Goal: Transaction & Acquisition: Obtain resource

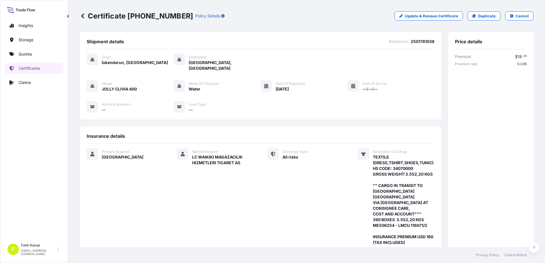
scroll to position [110, 0]
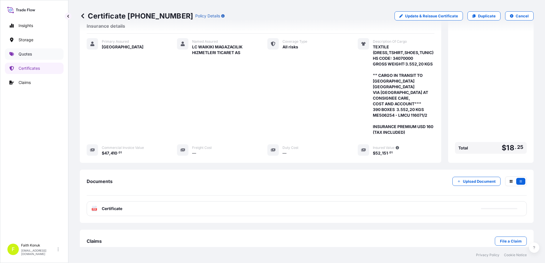
click at [32, 54] on link "Quotes" at bounding box center [34, 53] width 59 height 11
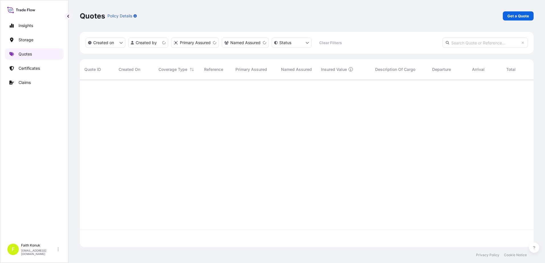
scroll to position [166, 449]
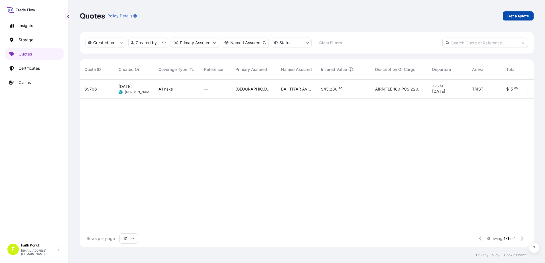
click at [522, 15] on p "Get a Quote" at bounding box center [518, 16] width 22 height 6
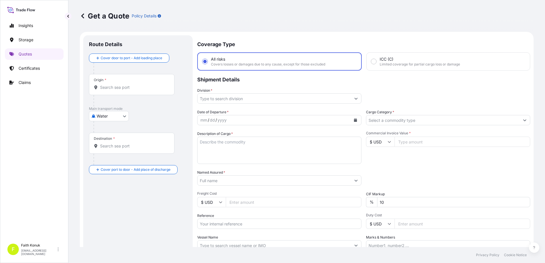
scroll to position [9, 0]
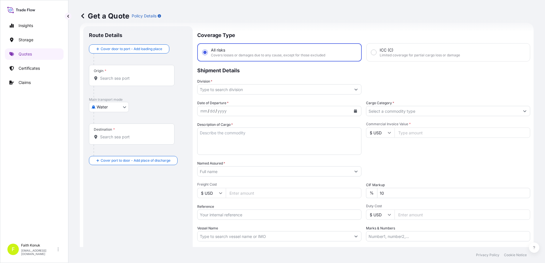
click at [104, 107] on body "Insights Storage Quotes Certificates Claims F [PERSON_NAME] [EMAIL_ADDRESS][DOM…" at bounding box center [272, 131] width 545 height 263
click at [110, 140] on span "Inland" at bounding box center [105, 143] width 11 height 6
select select "Inland"
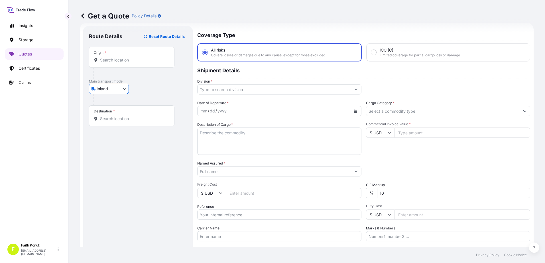
click at [159, 93] on div "Inland Air Water Inland" at bounding box center [138, 89] width 98 height 10
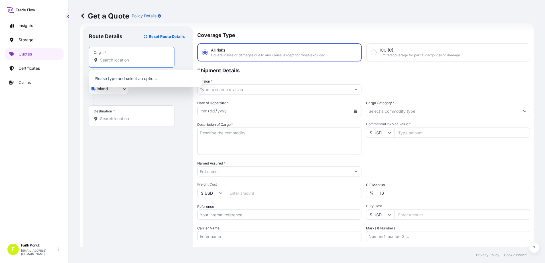
click at [124, 60] on input "Origin *" at bounding box center [133, 60] width 67 height 6
paste input "[GEOGRAPHIC_DATA]"
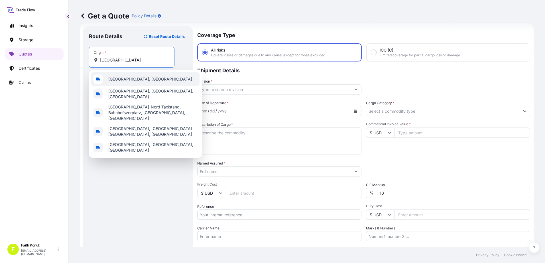
click at [132, 78] on span "[GEOGRAPHIC_DATA], [GEOGRAPHIC_DATA]" at bounding box center [150, 79] width 84 height 6
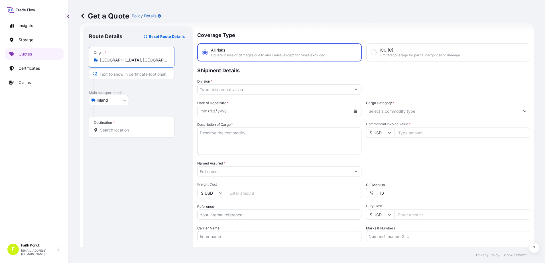
type input "[GEOGRAPHIC_DATA], [GEOGRAPHIC_DATA]"
click at [156, 94] on p "Main transport mode" at bounding box center [138, 93] width 98 height 5
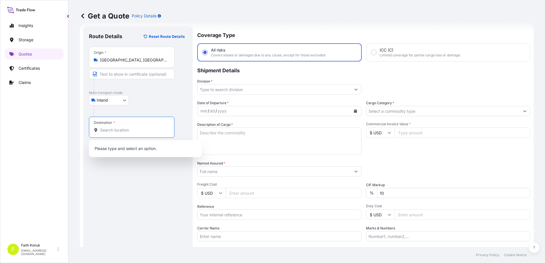
click at [134, 130] on input "Destination *" at bounding box center [133, 130] width 67 height 6
paste input "MANISA"
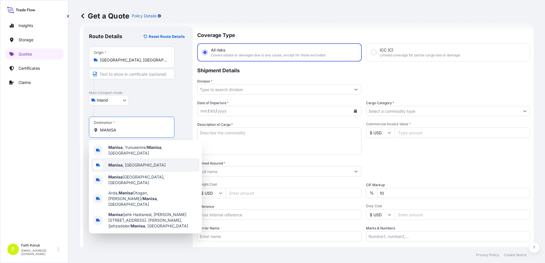
click at [133, 162] on span "[GEOGRAPHIC_DATA] , [GEOGRAPHIC_DATA]" at bounding box center [136, 165] width 57 height 6
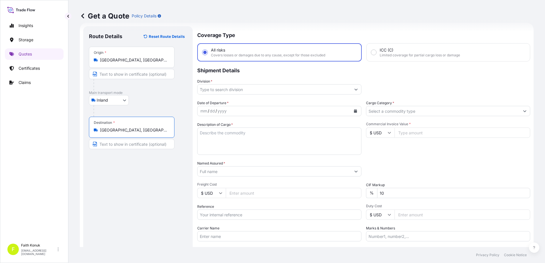
type input "[GEOGRAPHIC_DATA], [GEOGRAPHIC_DATA]"
click at [144, 103] on div "Inland Air Water Inland" at bounding box center [138, 100] width 98 height 10
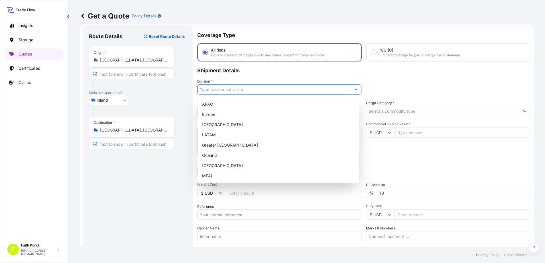
click at [213, 91] on input "Division *" at bounding box center [273, 89] width 153 height 10
click at [218, 165] on div "[GEOGRAPHIC_DATA]" at bounding box center [278, 166] width 157 height 10
type input "[GEOGRAPHIC_DATA]"
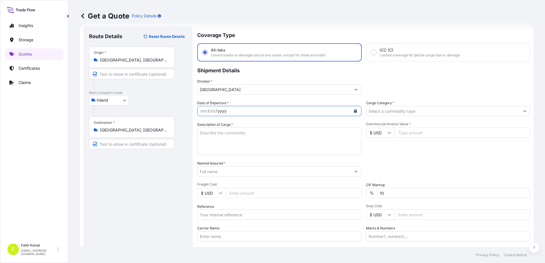
click at [239, 101] on div "Date of Departure * mm / dd / yyyy" at bounding box center [279, 108] width 164 height 16
click at [354, 110] on icon "Calendar" at bounding box center [354, 110] width 3 height 3
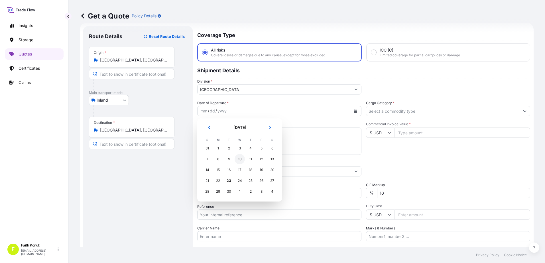
click at [240, 160] on div "10" at bounding box center [239, 159] width 10 height 10
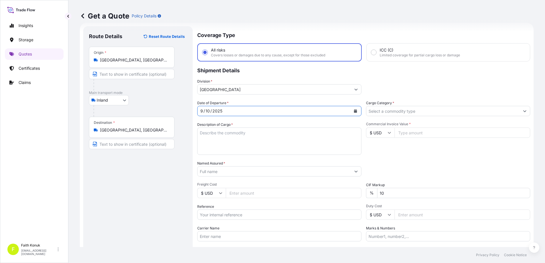
click at [221, 137] on textarea "Description of Cargo *" at bounding box center [279, 141] width 164 height 27
click at [213, 136] on textarea "Description of Cargo *" at bounding box center [279, 141] width 164 height 27
type textarea "v"
paste textarea "PLASTIC PLT 18 KAP - 2166"
type textarea "PLASTIC PLT 18 KAP - 2166 INSURANCE PREMIUM USD 35 (TAX INCLUDED)"
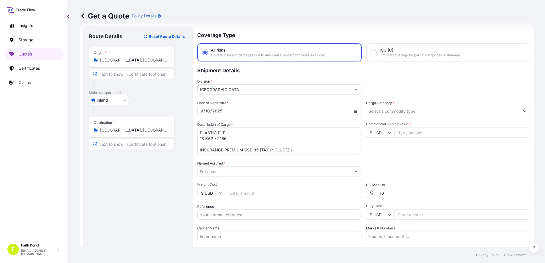
click at [210, 169] on input "Named Assured *" at bounding box center [273, 171] width 153 height 10
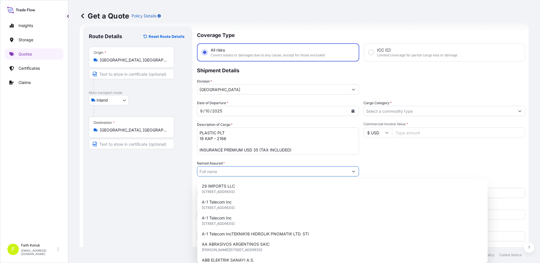
paste input "BALL TRADING [GEOGRAPHIC_DATA]"
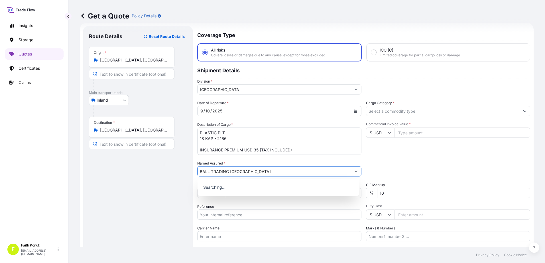
type input "BALL TRADING [GEOGRAPHIC_DATA]"
click at [219, 158] on div "Date of Departure * [DATE] Cargo Category * Description of Cargo * PLASTIC PLT …" at bounding box center [363, 170] width 333 height 141
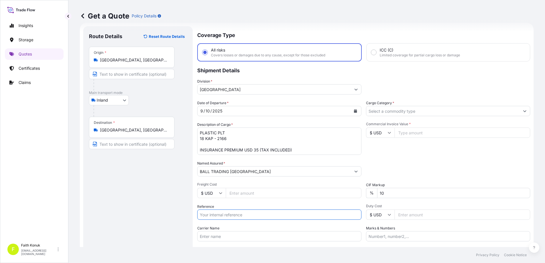
click at [229, 211] on input "Reference" at bounding box center [279, 215] width 164 height 10
paste input "2211778407"
type input "2211778407"
click at [243, 201] on div "Date of Departure * [DATE] Cargo Category * Description of Cargo * PLASTIC PLT …" at bounding box center [363, 170] width 333 height 141
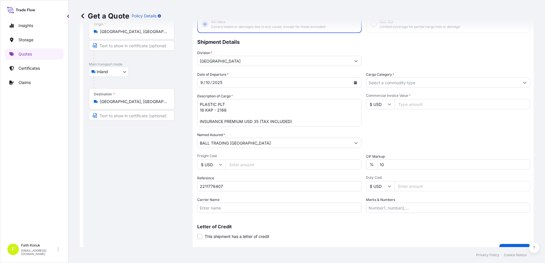
scroll to position [49, 0]
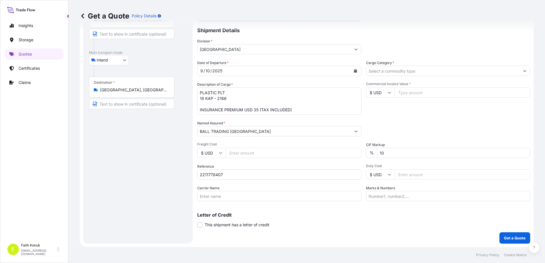
click at [212, 197] on input "Carrier Name" at bounding box center [279, 196] width 164 height 10
paste input "35 ATV 420"
type input "35 ATV 420"
click at [307, 210] on div "Letter of Credit This shipment has a letter of credit Letter of credit * Letter…" at bounding box center [363, 217] width 333 height 22
click at [395, 71] on input "Cargo Category *" at bounding box center [442, 71] width 153 height 10
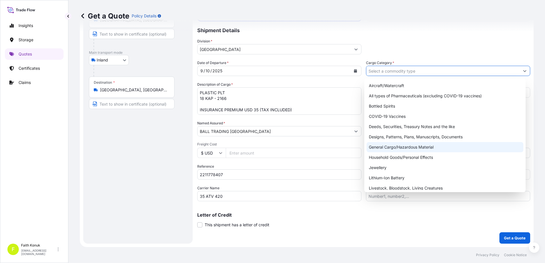
click at [394, 145] on div "General Cargo/Hazardous Material" at bounding box center [444, 147] width 157 height 10
type input "General Cargo/Hazardous Material"
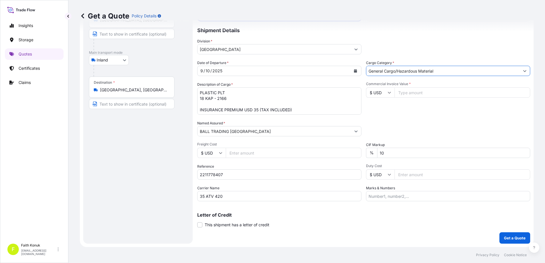
click at [399, 109] on div "Commercial Invoice Value * $ USD" at bounding box center [448, 98] width 164 height 33
click at [387, 92] on icon at bounding box center [388, 92] width 3 height 3
click at [378, 89] on div "TL TRY" at bounding box center [378, 83] width 24 height 11
type input "TL TRY"
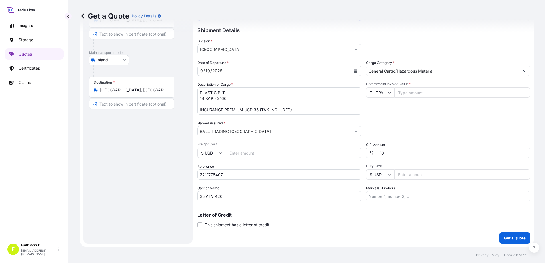
click at [408, 111] on div "Commercial Invoice Value * TL TRY" at bounding box center [448, 98] width 164 height 33
click at [407, 91] on input "Commercial Invoice Value *" at bounding box center [462, 92] width 136 height 10
type input "559719.57"
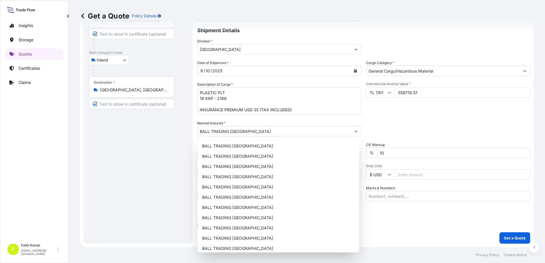
click at [402, 119] on div "Date of Departure * [DATE] Cargo Category * General Cargo/Hazardous Material De…" at bounding box center [363, 130] width 333 height 141
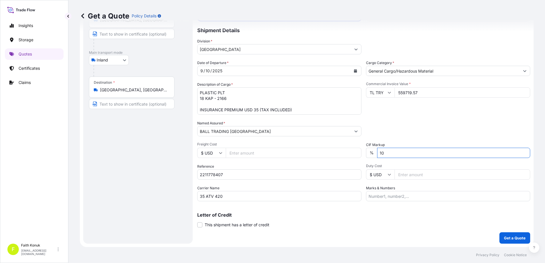
drag, startPoint x: 393, startPoint y: 153, endPoint x: 347, endPoint y: 152, distance: 46.7
click at [347, 152] on div "Date of Departure * [DATE] Cargo Category * General Cargo/Hazardous Material De…" at bounding box center [363, 130] width 333 height 141
type input "0"
click at [410, 122] on div "Packing Category Type to search a container mode Please select a primary mode o…" at bounding box center [448, 128] width 164 height 16
click at [513, 241] on button "Get a Quote" at bounding box center [514, 237] width 31 height 11
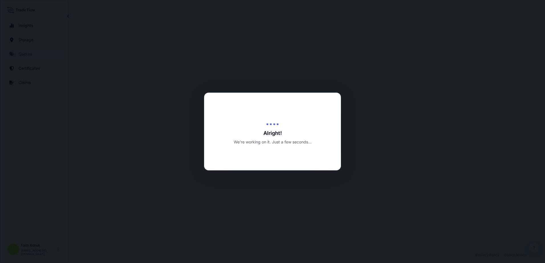
select select "Inland"
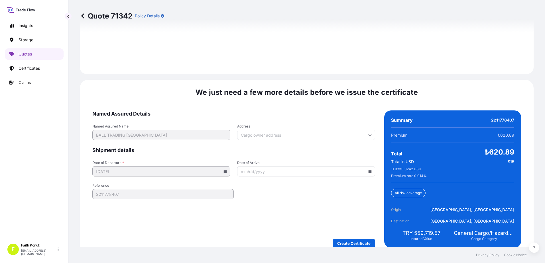
scroll to position [840, 0]
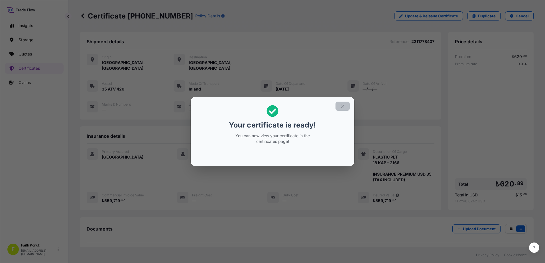
click at [341, 107] on icon "button" at bounding box center [342, 106] width 3 height 3
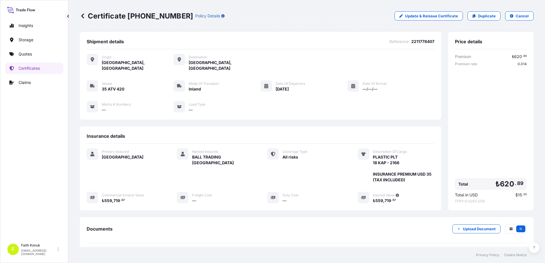
scroll to position [53, 0]
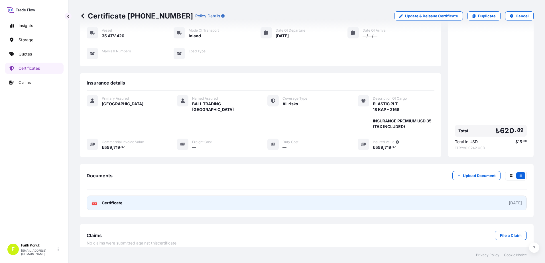
click at [101, 200] on div "PDF Certificate" at bounding box center [106, 203] width 31 height 6
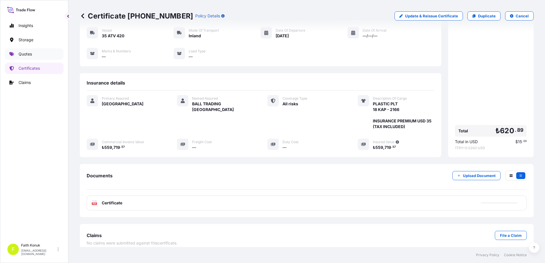
click at [34, 54] on link "Quotes" at bounding box center [34, 53] width 59 height 11
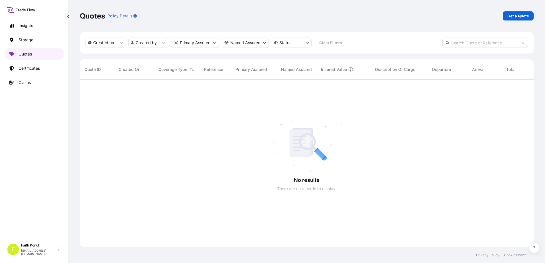
scroll to position [166, 449]
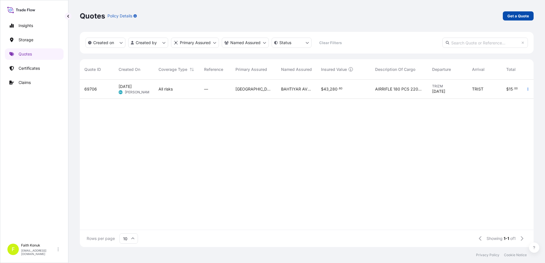
click at [516, 17] on p "Get a Quote" at bounding box center [518, 16] width 22 height 6
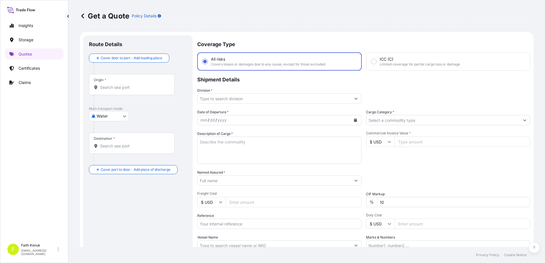
scroll to position [9, 0]
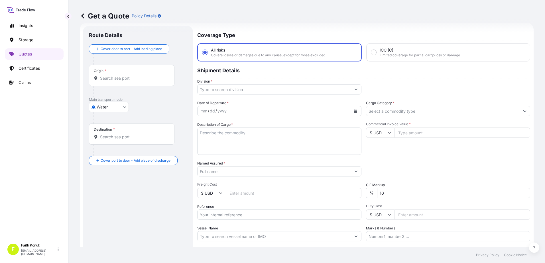
click at [118, 108] on body "Insights Storage Quotes Certificates Claims F [PERSON_NAME] [EMAIL_ADDRESS][DOM…" at bounding box center [272, 131] width 545 height 263
click at [109, 144] on span "Inland" at bounding box center [105, 143] width 11 height 6
select select "Inland"
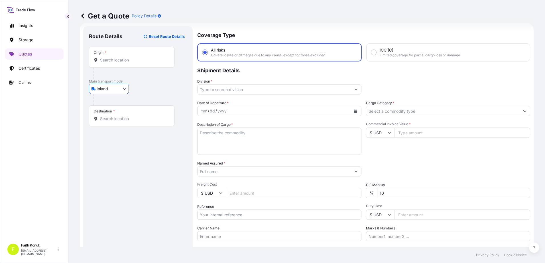
click at [146, 89] on div "Inland Air Water Inland" at bounding box center [138, 89] width 98 height 10
click at [126, 62] on input "Origin *" at bounding box center [133, 60] width 67 height 6
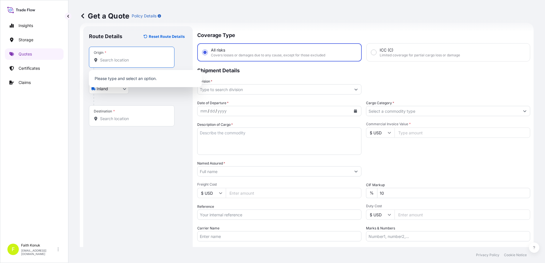
paste input "[GEOGRAPHIC_DATA]"
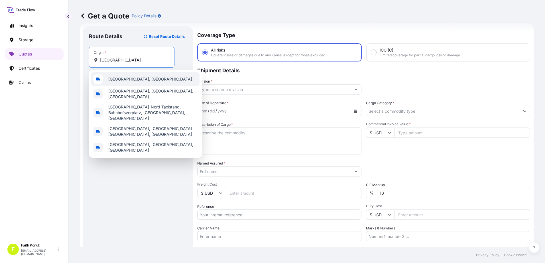
click at [132, 80] on span "[GEOGRAPHIC_DATA], [GEOGRAPHIC_DATA]" at bounding box center [150, 79] width 84 height 6
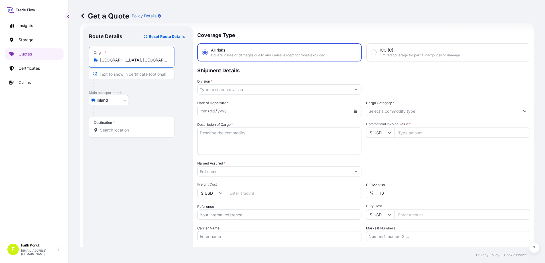
type input "[GEOGRAPHIC_DATA], [GEOGRAPHIC_DATA]"
click at [156, 95] on p "Main transport mode" at bounding box center [138, 93] width 98 height 5
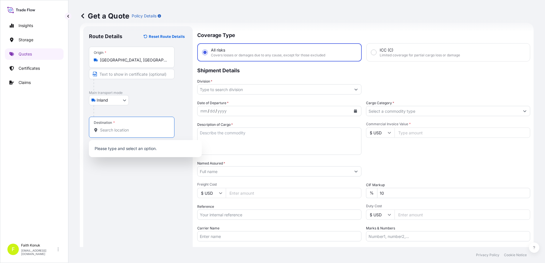
click at [136, 133] on input "Destination *" at bounding box center [133, 130] width 67 height 6
paste input "MANISA"
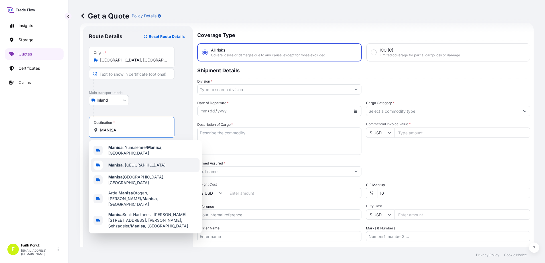
click at [137, 165] on span "[GEOGRAPHIC_DATA] , [GEOGRAPHIC_DATA]" at bounding box center [136, 165] width 57 height 6
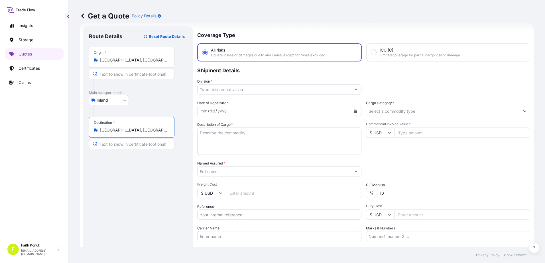
type input "[GEOGRAPHIC_DATA], [GEOGRAPHIC_DATA]"
click at [137, 165] on div "Route Details Reset Route Details Place of loading Road / [GEOGRAPHIC_DATA] / I…" at bounding box center [138, 155] width 98 height 246
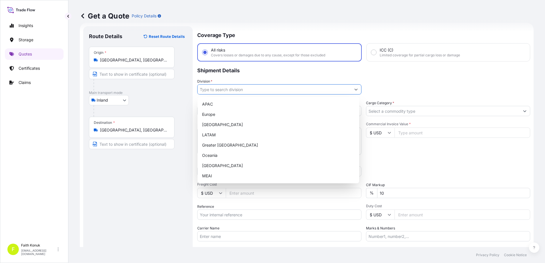
click at [240, 93] on input "Division *" at bounding box center [273, 89] width 153 height 10
click at [217, 166] on div "[GEOGRAPHIC_DATA]" at bounding box center [278, 166] width 157 height 10
type input "[GEOGRAPHIC_DATA]"
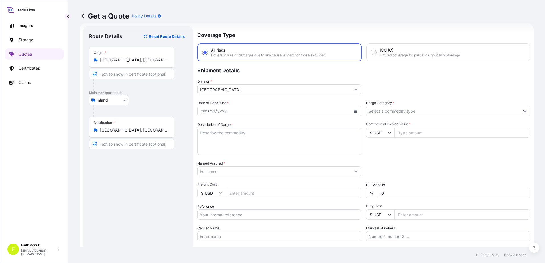
click at [239, 77] on p "Shipment Details" at bounding box center [363, 70] width 333 height 17
click at [354, 112] on icon "Calendar" at bounding box center [355, 110] width 3 height 3
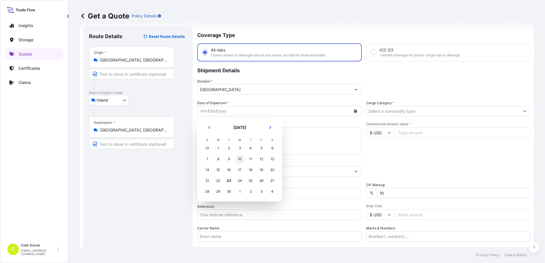
click at [240, 159] on div "10" at bounding box center [239, 159] width 10 height 10
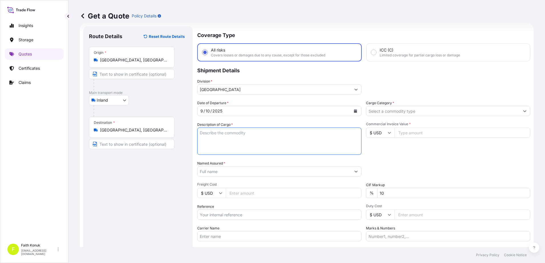
click at [219, 134] on textarea "Description of Cargo *" at bounding box center [279, 141] width 164 height 27
click at [221, 129] on textarea "Description of Cargo *" at bounding box center [279, 141] width 164 height 27
paste textarea "PLASTIC PLT 18 KAP - 2166"
type textarea "PLASTIC PLT 18 KAP - 2166 INSURANCE PREMIUM USD 35 (TAX INCLUDED)"
click at [215, 171] on input "Named Assured *" at bounding box center [273, 171] width 153 height 10
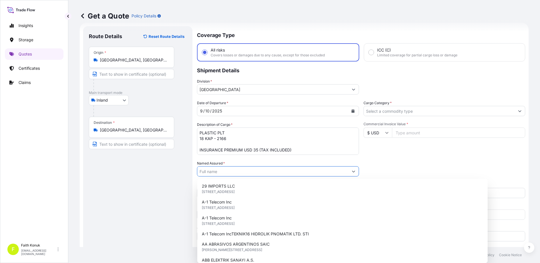
paste input "BALL TRADING [GEOGRAPHIC_DATA]"
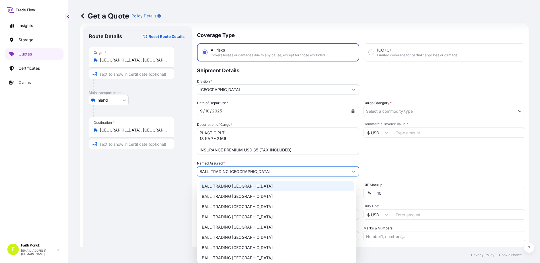
click at [241, 183] on div "BALL TRADING [GEOGRAPHIC_DATA]" at bounding box center [277, 186] width 155 height 10
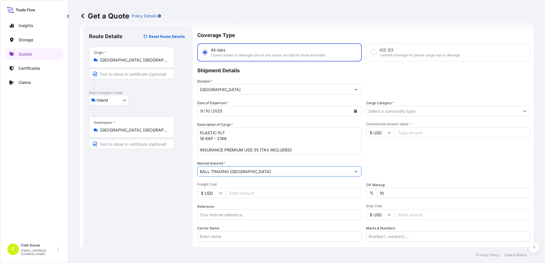
type input "BALL TRADING [GEOGRAPHIC_DATA]"
click at [239, 158] on div "Date of Departure * [DATE] Cargo Category * Description of Cargo * PLASTIC PLT …" at bounding box center [363, 170] width 333 height 141
click at [221, 216] on input "Reference" at bounding box center [279, 215] width 164 height 10
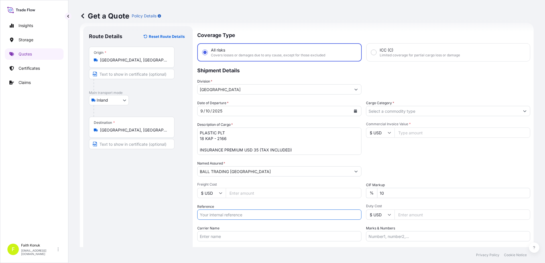
paste input "2211778405"
type input "2211778405"
click at [185, 208] on div "Route Details Reset Route Details Place of loading Road / [GEOGRAPHIC_DATA] / I…" at bounding box center [138, 155] width 98 height 246
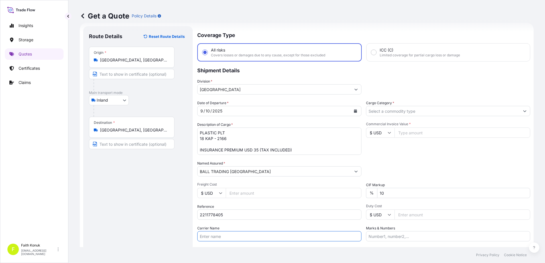
click at [225, 238] on input "Carrier Name" at bounding box center [279, 236] width 164 height 10
paste input "35 BBV 159"
type input "35 BBV 159"
click at [414, 160] on div "Date of Departure * [DATE] Cargo Category * Description of Cargo * PLASTIC PLT …" at bounding box center [363, 170] width 333 height 141
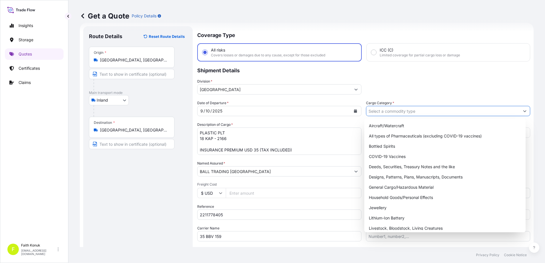
click at [390, 107] on input "Cargo Category *" at bounding box center [442, 111] width 153 height 10
click at [392, 186] on div "General Cargo/Hazardous Material" at bounding box center [444, 187] width 157 height 10
type input "General Cargo/Hazardous Material"
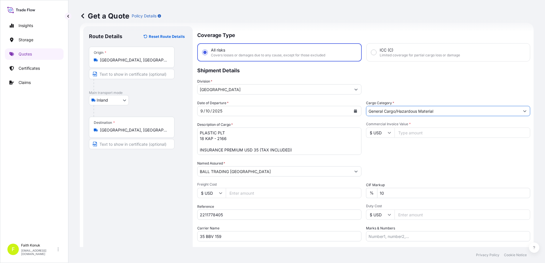
click at [391, 152] on div "Commercial Invoice Value * $ USD" at bounding box center [448, 138] width 164 height 33
click at [389, 134] on input "$ USD" at bounding box center [380, 133] width 28 height 10
click at [375, 129] on div "TL TRY" at bounding box center [378, 123] width 24 height 11
type input "TL TRY"
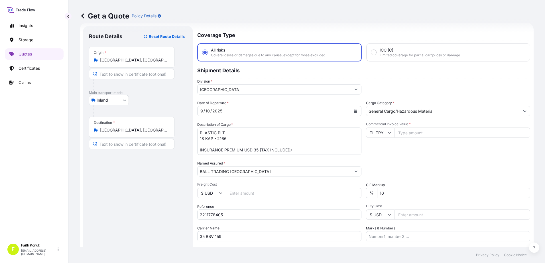
click at [408, 133] on input "Commercial Invoice Value *" at bounding box center [462, 133] width 136 height 10
type input "559719.57"
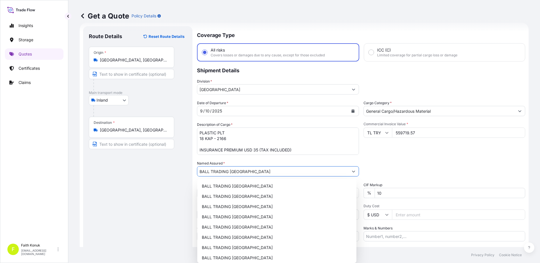
click at [435, 143] on div "Commercial Invoice Value * TL TRY 559719.57" at bounding box center [445, 138] width 162 height 33
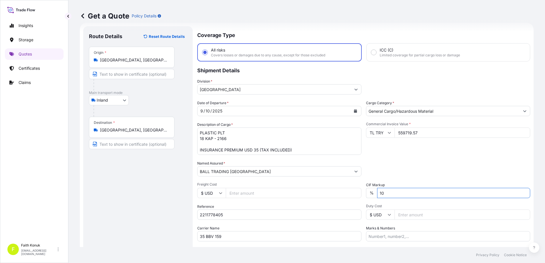
drag, startPoint x: 391, startPoint y: 194, endPoint x: 346, endPoint y: 192, distance: 45.0
click at [346, 192] on div "Date of Departure * [DATE] Cargo Category * General Cargo/Hazardous Material De…" at bounding box center [363, 170] width 333 height 141
type input "0"
click at [391, 163] on div "Packing Category Type to search a container mode Please select a primary mode o…" at bounding box center [448, 169] width 164 height 16
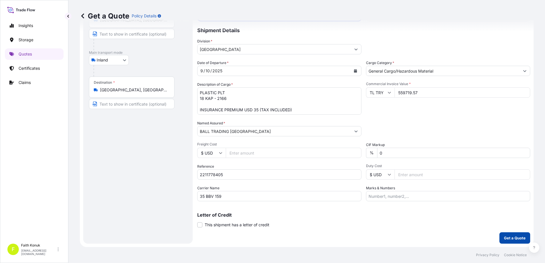
click at [505, 237] on p "Get a Quote" at bounding box center [514, 238] width 22 height 6
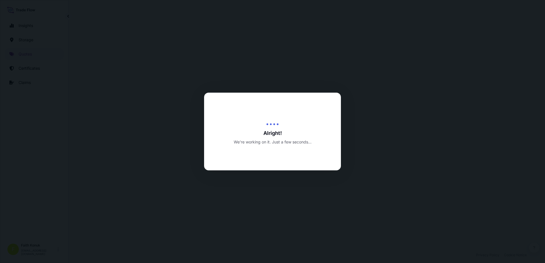
select select "Inland"
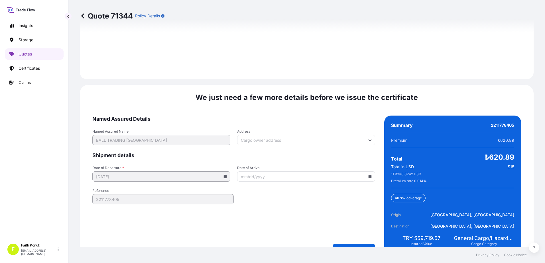
scroll to position [840, 0]
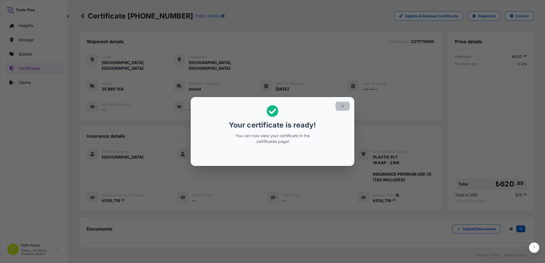
click at [341, 106] on icon "button" at bounding box center [342, 106] width 5 height 5
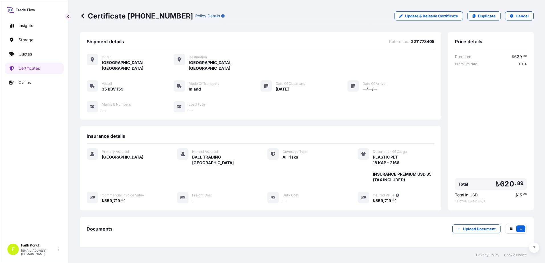
scroll to position [53, 0]
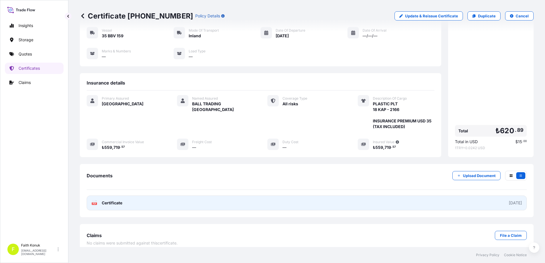
click at [94, 203] on text "PDF" at bounding box center [95, 204] width 4 height 2
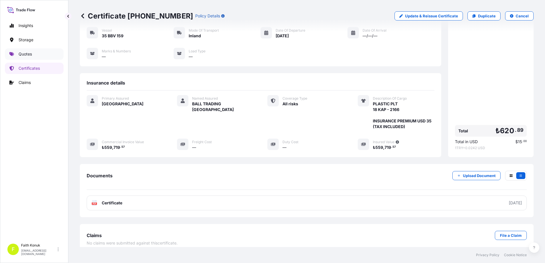
click at [47, 53] on link "Quotes" at bounding box center [34, 53] width 59 height 11
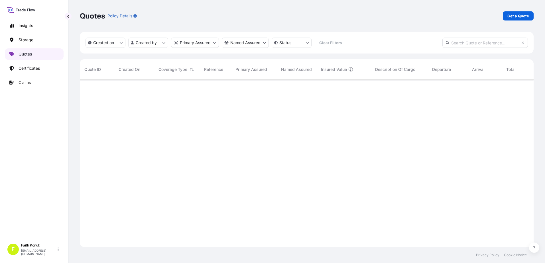
scroll to position [166, 449]
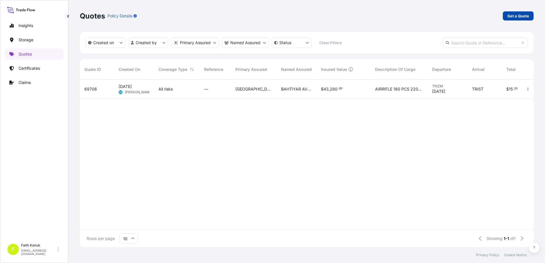
click at [521, 15] on p "Get a Quote" at bounding box center [518, 16] width 22 height 6
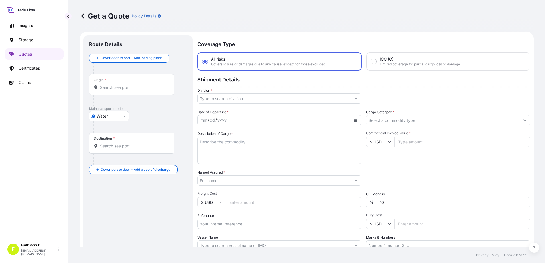
scroll to position [9, 0]
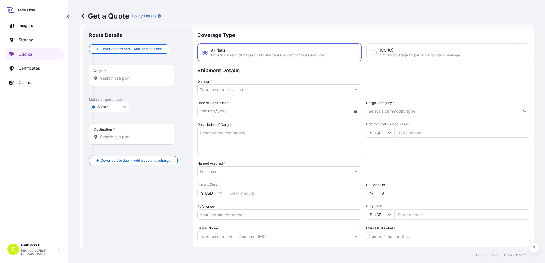
click at [110, 107] on body "Insights Storage Quotes Certificates Claims F [PERSON_NAME] [EMAIL_ADDRESS][DOM…" at bounding box center [272, 131] width 545 height 263
click at [111, 141] on span "Inland" at bounding box center [105, 143] width 11 height 6
select select "Inland"
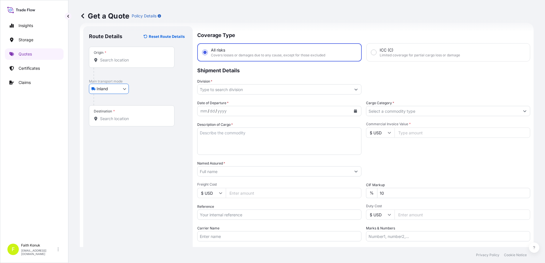
click at [146, 89] on div "Inland Air Water Inland" at bounding box center [138, 89] width 98 height 10
click at [118, 61] on input "Origin *" at bounding box center [133, 60] width 67 height 6
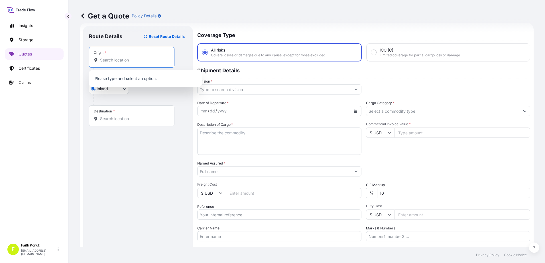
paste input "[GEOGRAPHIC_DATA]"
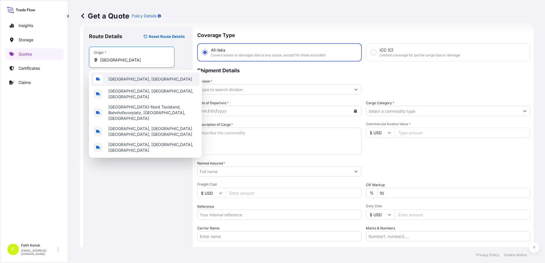
click at [138, 75] on div "[GEOGRAPHIC_DATA], [GEOGRAPHIC_DATA]" at bounding box center [145, 79] width 108 height 14
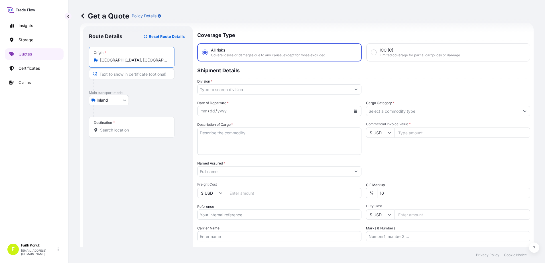
type input "[GEOGRAPHIC_DATA], [GEOGRAPHIC_DATA]"
click at [146, 101] on div "Inland Air Water Inland" at bounding box center [138, 100] width 98 height 10
click at [124, 131] on input "Destination *" at bounding box center [133, 130] width 67 height 6
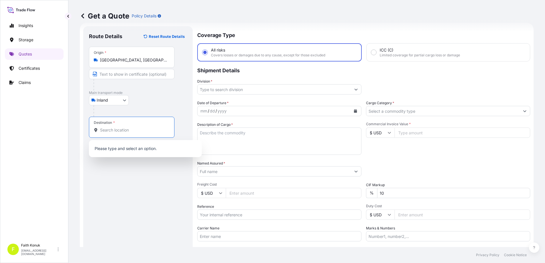
paste input "MANISA"
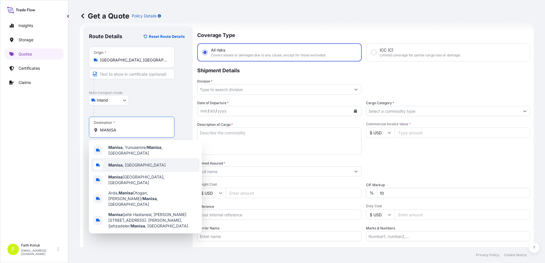
click at [127, 163] on span "[GEOGRAPHIC_DATA] , [GEOGRAPHIC_DATA]" at bounding box center [136, 165] width 57 height 6
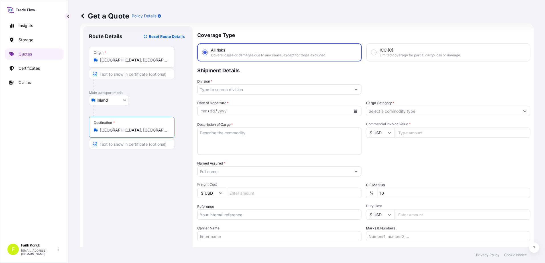
type input "[GEOGRAPHIC_DATA], [GEOGRAPHIC_DATA]"
click at [154, 103] on div "Inland Air Water Inland" at bounding box center [138, 100] width 98 height 10
click at [218, 91] on input "Division *" at bounding box center [273, 89] width 153 height 10
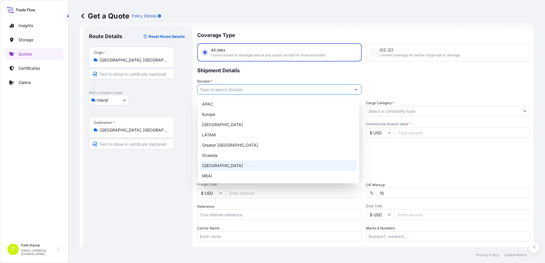
click at [214, 165] on div "[GEOGRAPHIC_DATA]" at bounding box center [278, 166] width 157 height 10
type input "[GEOGRAPHIC_DATA]"
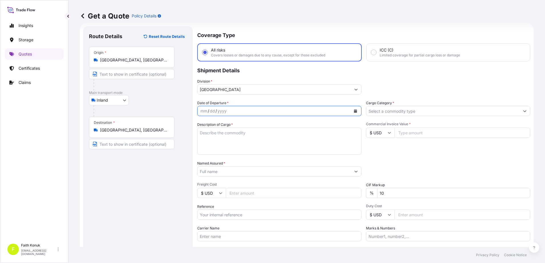
click at [354, 111] on icon "Calendar" at bounding box center [355, 110] width 3 height 3
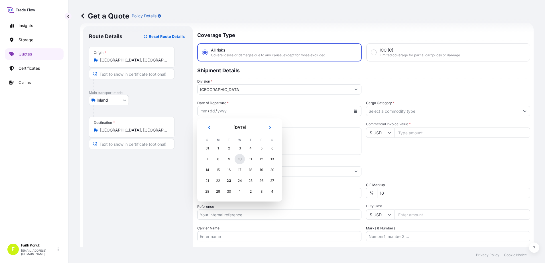
click at [240, 159] on div "10" at bounding box center [239, 159] width 10 height 10
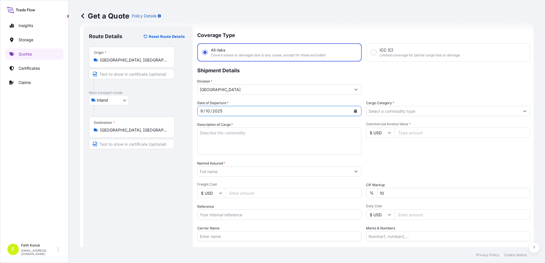
click at [218, 138] on textarea "Description of Cargo *" at bounding box center [279, 141] width 164 height 27
click at [214, 133] on textarea "Description of Cargo *" at bounding box center [279, 141] width 164 height 27
paste textarea "PLASTIC PLT 18 KAP - 2166"
type textarea "PLASTIC PLT 18 KAP - 2166 INSURANCE PREMIUM USD 35 (TAX INCLUDED)"
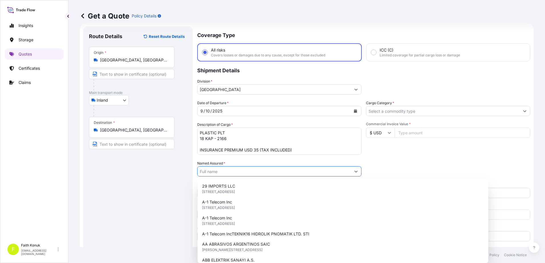
click at [225, 170] on input "Named Assured *" at bounding box center [273, 171] width 153 height 10
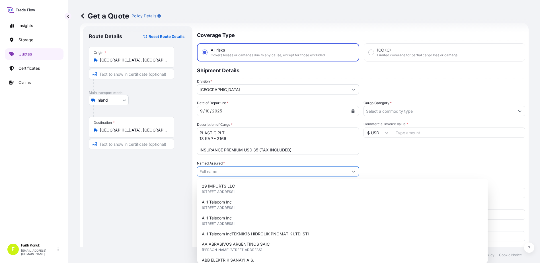
paste input "BALL TRADING [GEOGRAPHIC_DATA]"
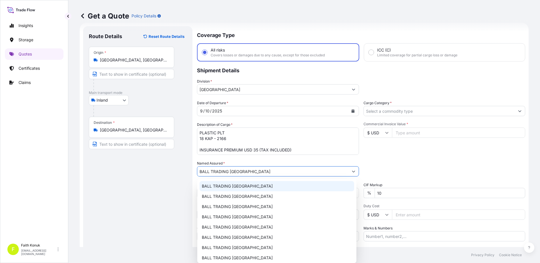
click at [232, 182] on div "BALL TRADING [GEOGRAPHIC_DATA]" at bounding box center [277, 186] width 155 height 10
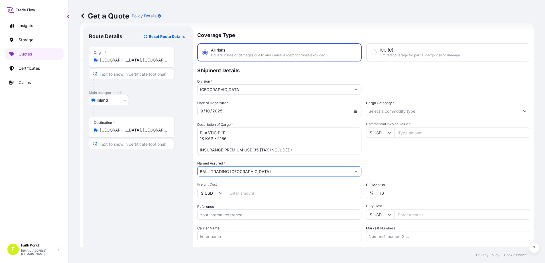
type input "BALL TRADING [GEOGRAPHIC_DATA]"
click at [240, 159] on div "Date of Departure * [DATE] Cargo Category * Description of Cargo * PLASTIC PLT …" at bounding box center [363, 170] width 333 height 141
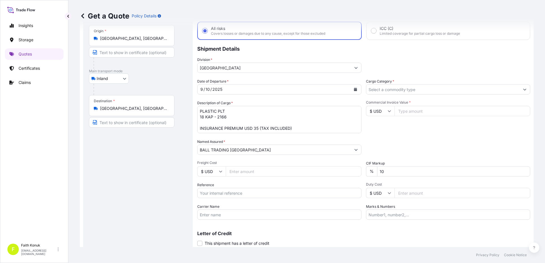
scroll to position [49, 0]
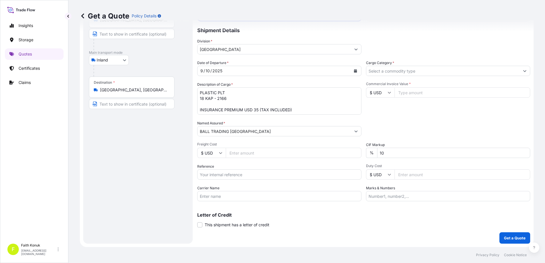
click at [219, 175] on input "Reference" at bounding box center [279, 174] width 164 height 10
paste input "2211778406"
type input "2211778406"
click at [230, 163] on div "Date of Departure * [DATE] Cargo Category * Description of Cargo * PLASTIC PLT …" at bounding box center [363, 130] width 333 height 141
click at [208, 193] on input "Carrier Name" at bounding box center [279, 196] width 164 height 10
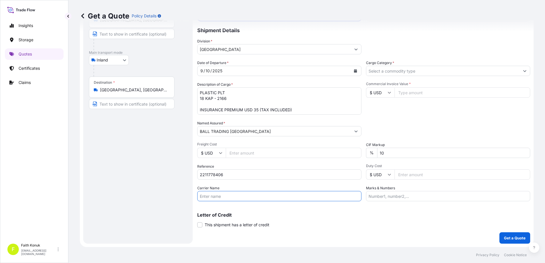
paste input "35 ARH 199"
type input "35 ARH 199"
click at [282, 212] on div "Letter of Credit This shipment has a letter of credit Letter of credit * Letter…" at bounding box center [363, 217] width 333 height 22
click at [382, 71] on input "Cargo Category *" at bounding box center [442, 71] width 153 height 10
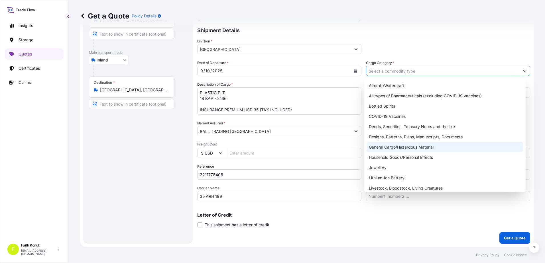
click at [389, 148] on div "General Cargo/Hazardous Material" at bounding box center [444, 147] width 157 height 10
type input "General Cargo/Hazardous Material"
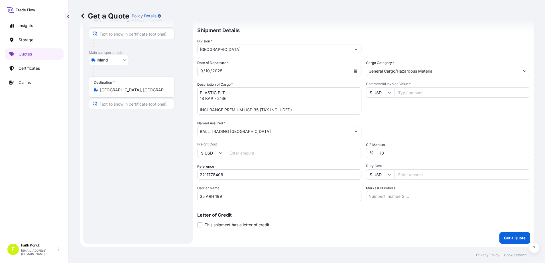
click at [395, 118] on div "Date of Departure * [DATE] Cargo Category * General Cargo/Hazardous Material De…" at bounding box center [363, 130] width 333 height 141
click at [388, 91] on icon at bounding box center [388, 92] width 3 height 3
click at [380, 118] on div "TL TRY" at bounding box center [378, 112] width 24 height 11
type input "TL TRY"
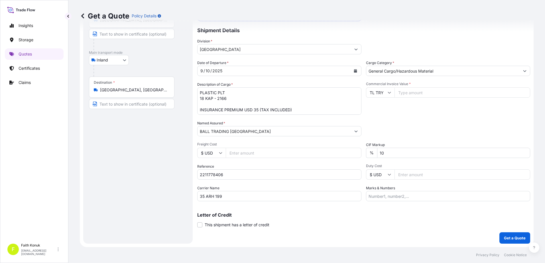
click at [403, 95] on input "Commercial Invoice Value *" at bounding box center [462, 92] width 136 height 10
type input "559719.57"
click at [421, 118] on div "Date of Departure * [DATE] Cargo Category * General Cargo/Hazardous Material De…" at bounding box center [363, 130] width 333 height 141
drag, startPoint x: 394, startPoint y: 153, endPoint x: 346, endPoint y: 147, distance: 48.0
click at [346, 148] on div "Date of Departure * [DATE] Cargo Category * General Cargo/Hazardous Material De…" at bounding box center [363, 130] width 333 height 141
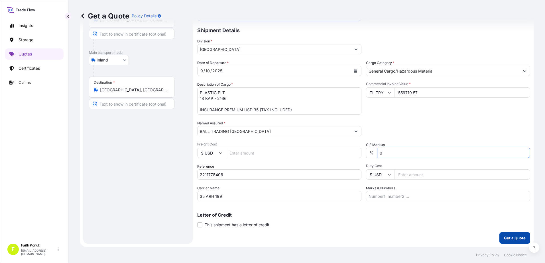
type input "0"
click at [517, 240] on p "Get a Quote" at bounding box center [514, 238] width 22 height 6
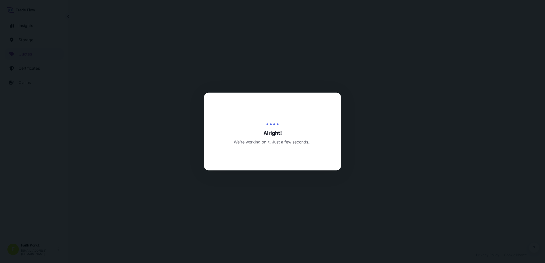
select select "Inland"
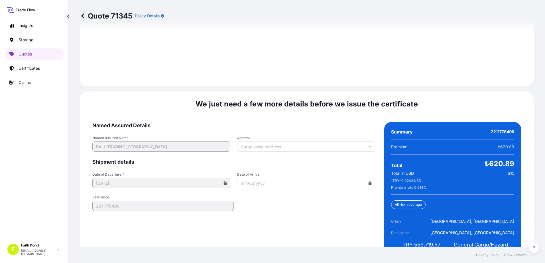
scroll to position [840, 0]
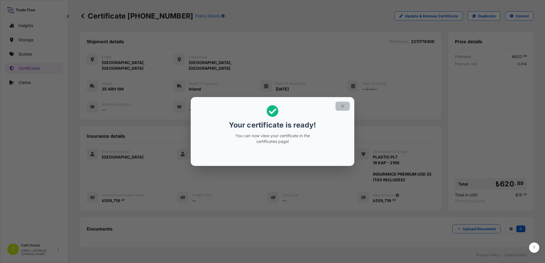
click at [341, 105] on icon "button" at bounding box center [342, 106] width 5 height 5
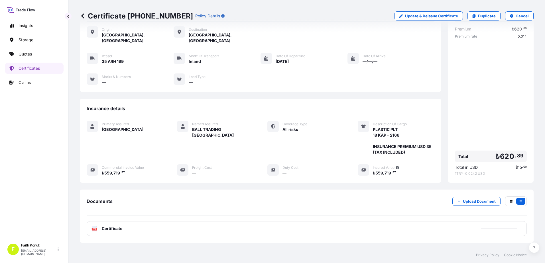
scroll to position [53, 0]
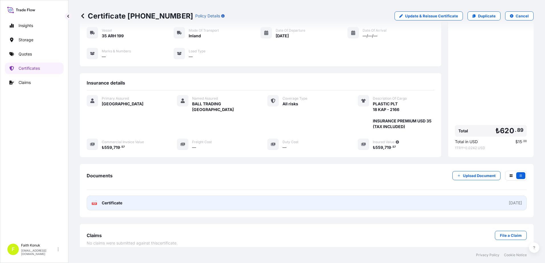
click at [106, 200] on span "Certificate" at bounding box center [112, 203] width 21 height 6
click at [109, 200] on span "Certificate" at bounding box center [112, 203] width 21 height 6
